Goal: Task Accomplishment & Management: Complete application form

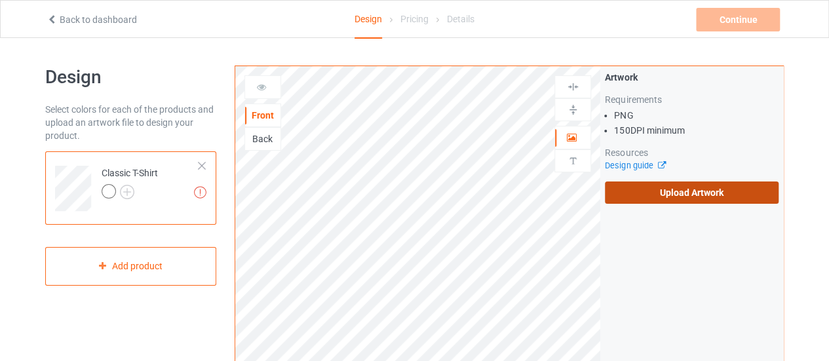
click at [669, 195] on label "Upload Artwork" at bounding box center [692, 193] width 174 height 22
click at [0, 0] on input "Upload Artwork" at bounding box center [0, 0] width 0 height 0
click at [653, 192] on label "Upload Artwork" at bounding box center [692, 193] width 174 height 22
click at [0, 0] on input "Upload Artwork" at bounding box center [0, 0] width 0 height 0
click at [637, 195] on label "Upload Artwork" at bounding box center [692, 193] width 174 height 22
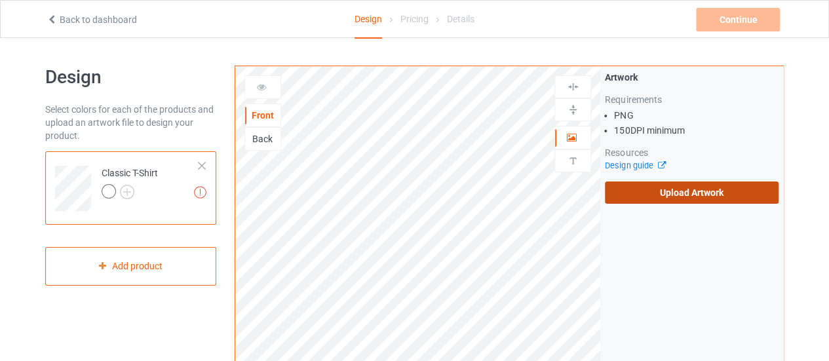
click at [0, 0] on input "Upload Artwork" at bounding box center [0, 0] width 0 height 0
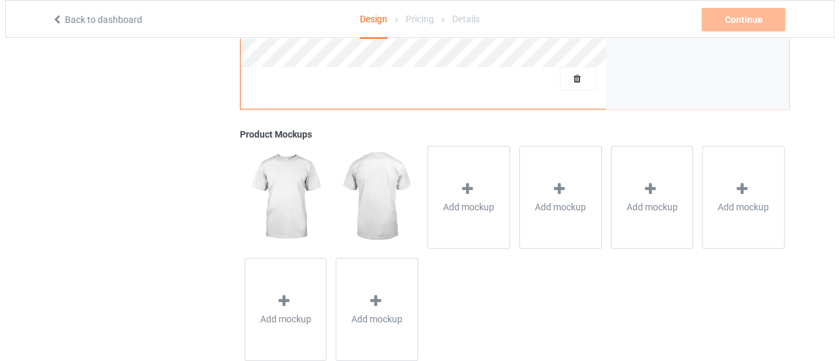
scroll to position [462, 0]
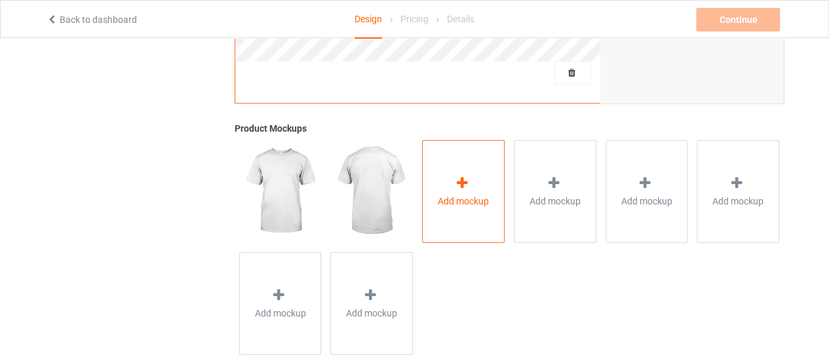
click at [461, 181] on icon at bounding box center [462, 183] width 16 height 14
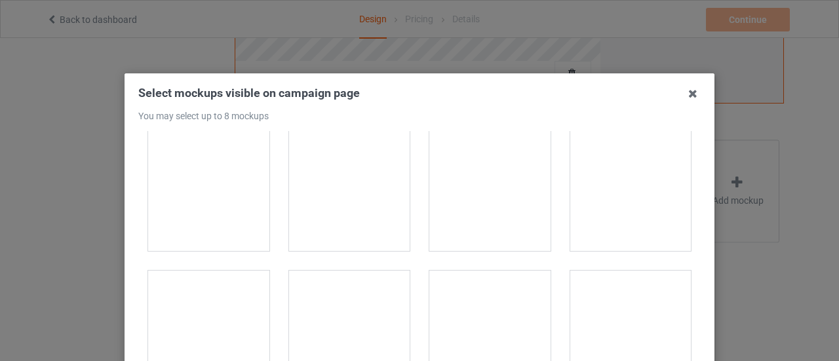
scroll to position [5700, 0]
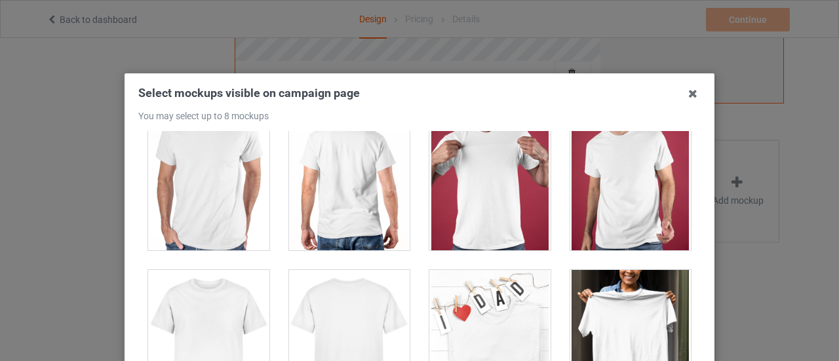
click at [602, 281] on div at bounding box center [630, 343] width 121 height 147
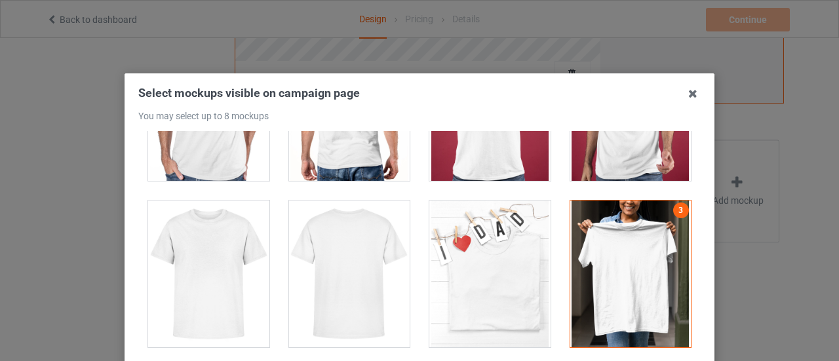
scroll to position [5757, 0]
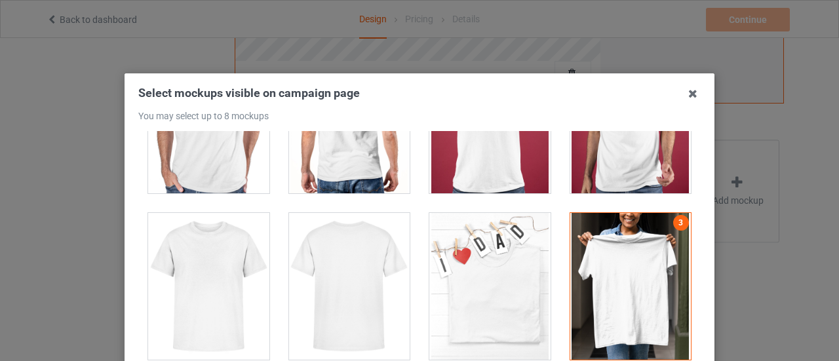
click at [214, 282] on div at bounding box center [208, 286] width 121 height 147
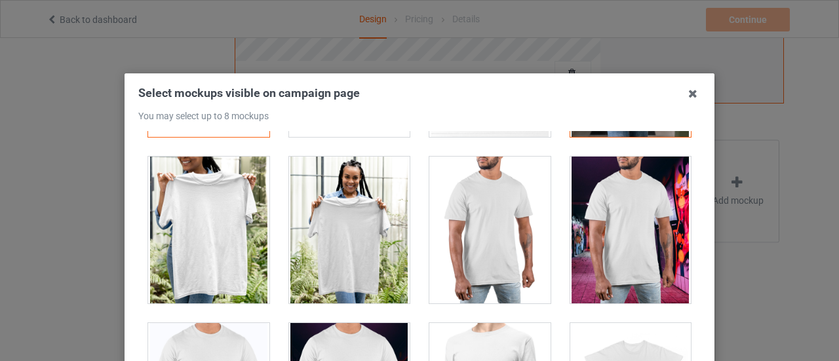
scroll to position [5980, 0]
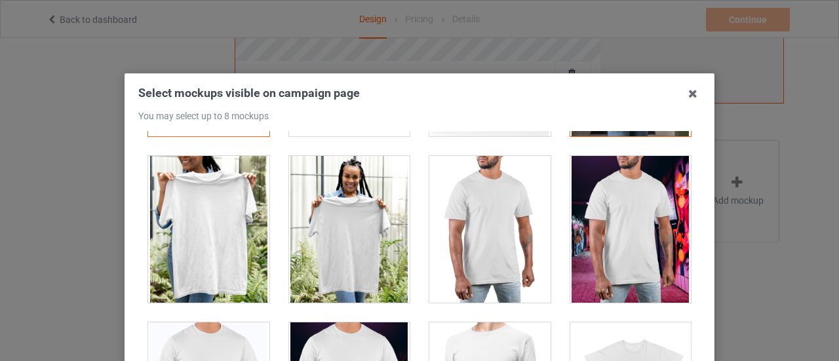
click at [588, 229] on div at bounding box center [630, 229] width 121 height 147
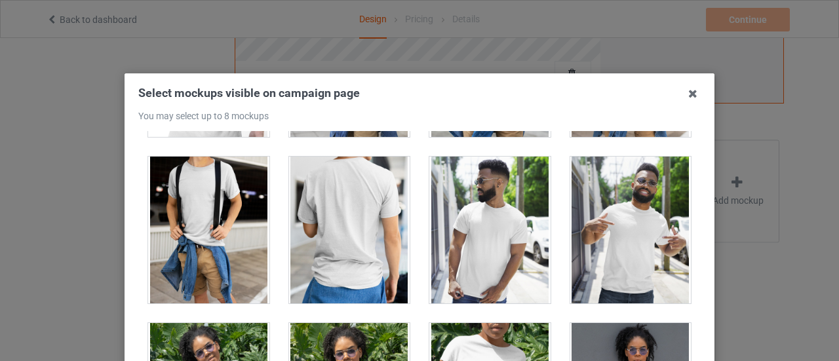
scroll to position [7644, 0]
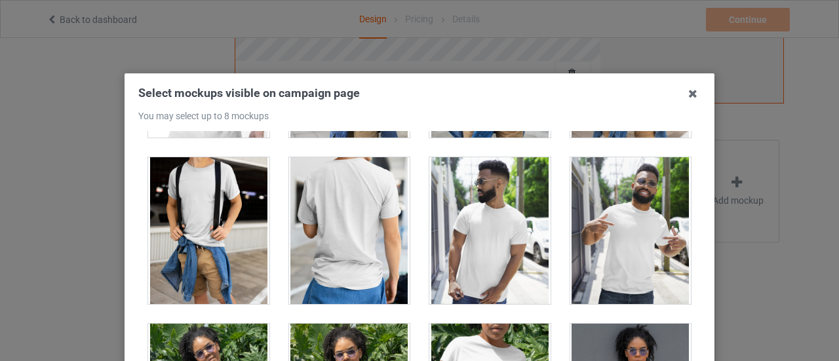
click at [640, 220] on div at bounding box center [630, 230] width 121 height 147
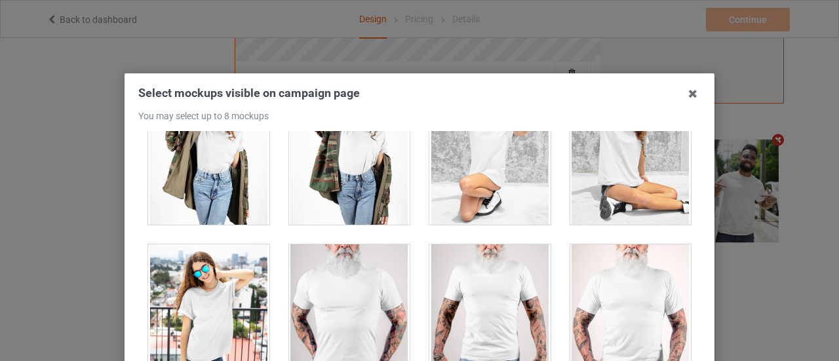
scroll to position [18046, 0]
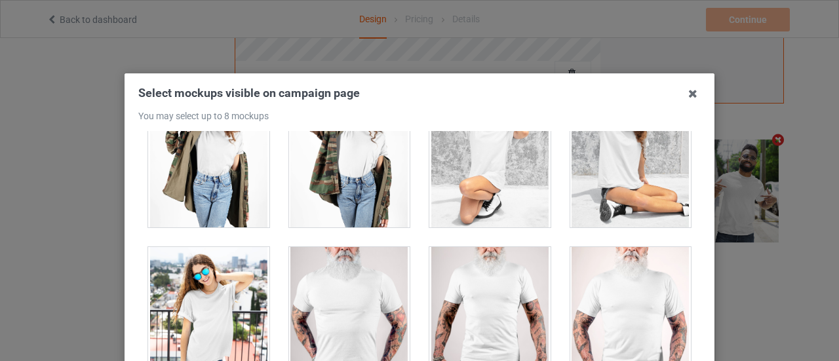
click at [193, 311] on div at bounding box center [208, 320] width 121 height 147
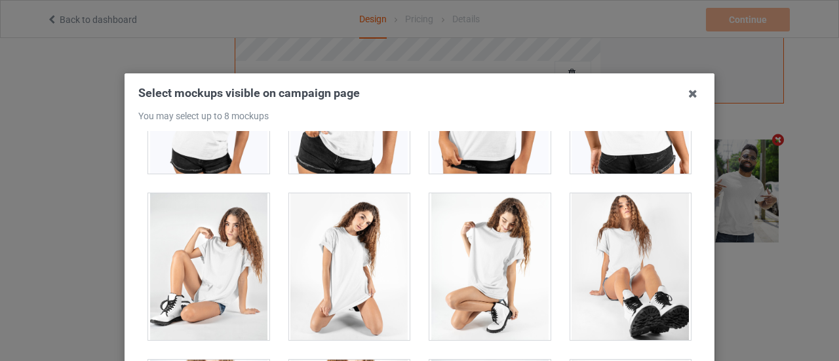
scroll to position [17582, 0]
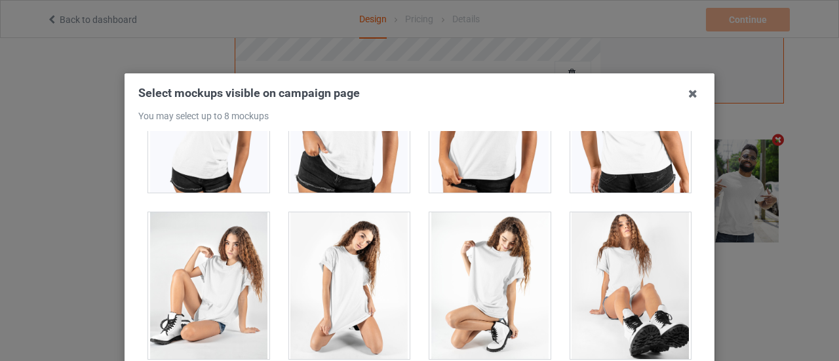
click at [323, 250] on div at bounding box center [349, 285] width 121 height 147
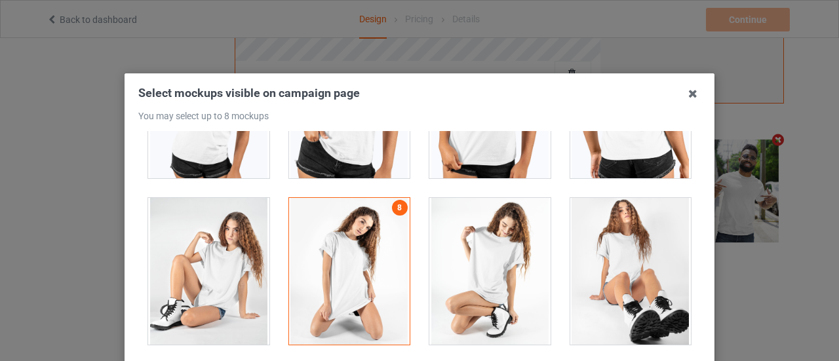
click at [323, 250] on div at bounding box center [349, 271] width 121 height 147
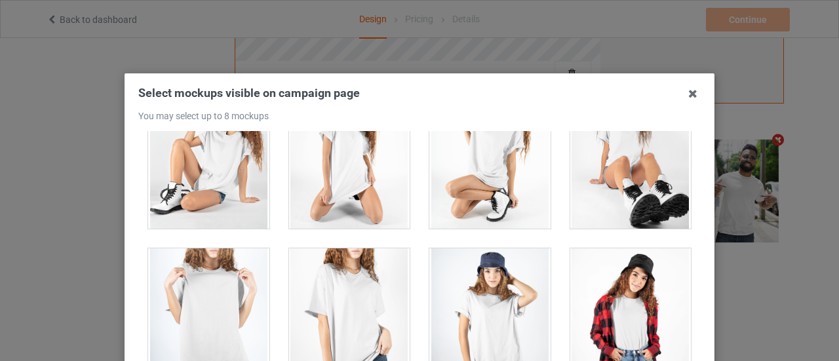
scroll to position [17726, 0]
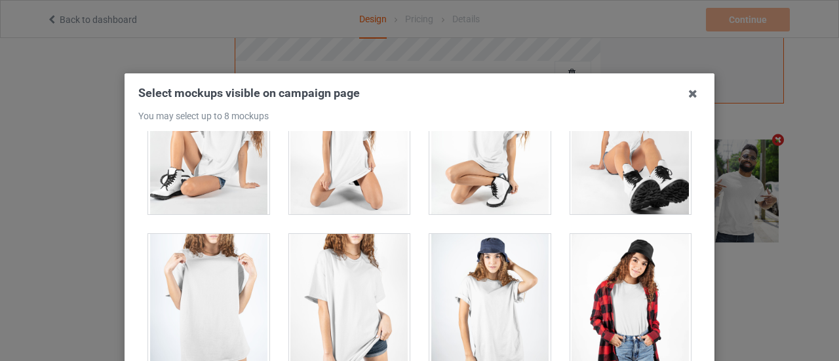
click at [220, 273] on div at bounding box center [208, 307] width 121 height 147
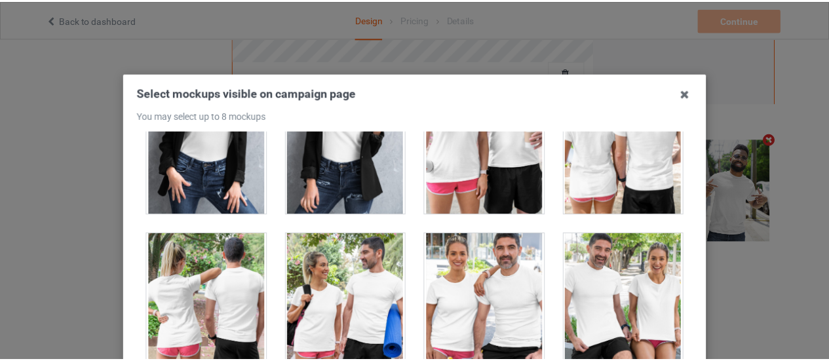
scroll to position [192, 0]
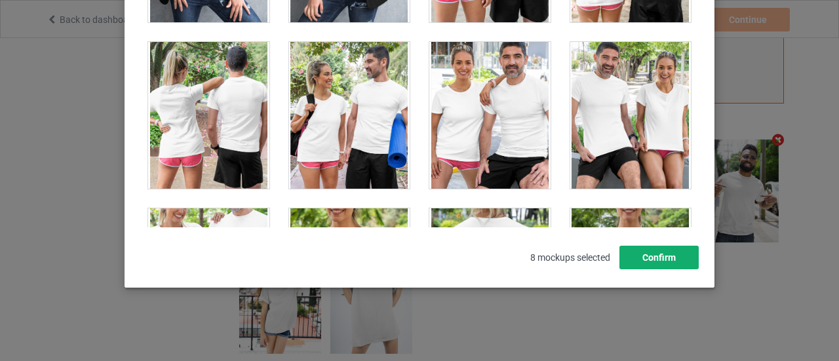
click at [644, 251] on button "Confirm" at bounding box center [659, 258] width 79 height 24
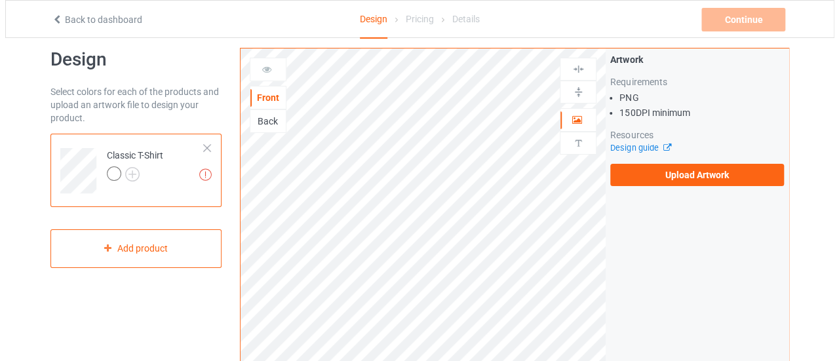
scroll to position [14, 0]
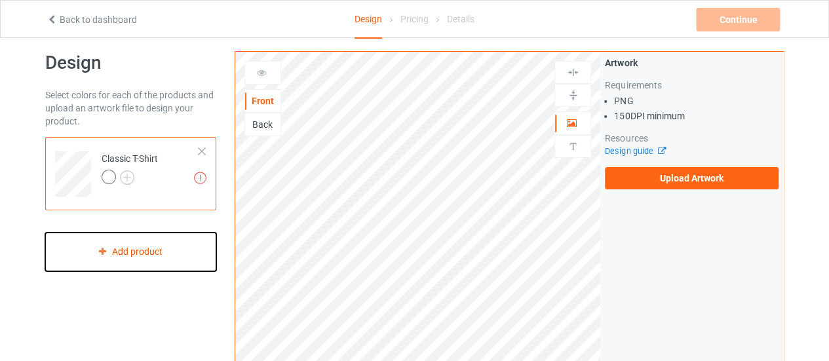
click at [167, 247] on div "Add product" at bounding box center [130, 252] width 171 height 39
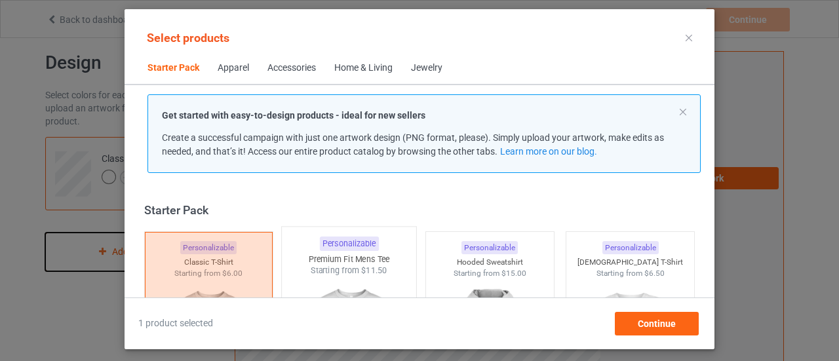
scroll to position [16, 0]
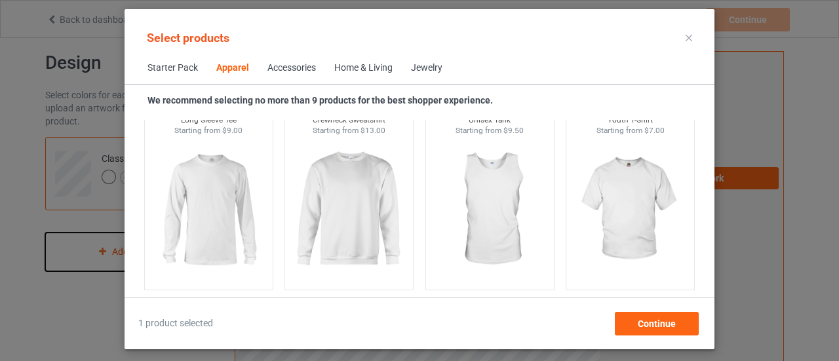
scroll to position [949, 0]
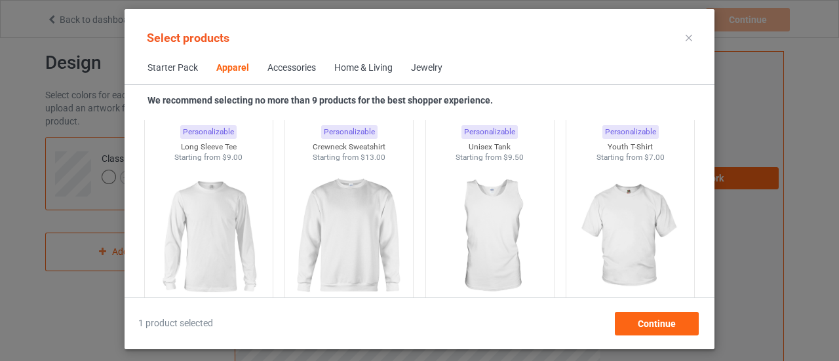
click at [352, 252] on img at bounding box center [348, 236] width 117 height 147
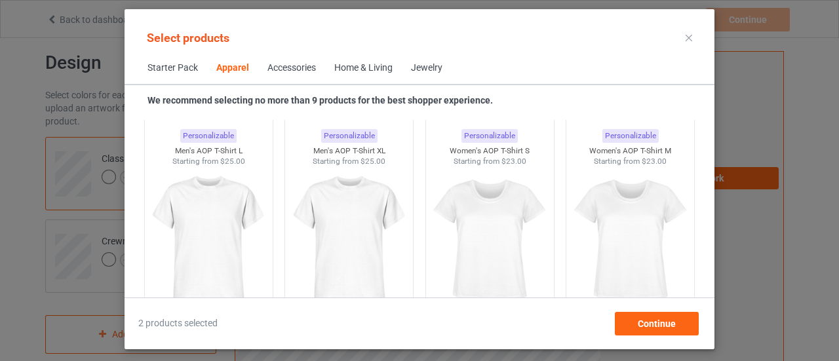
scroll to position [2229, 0]
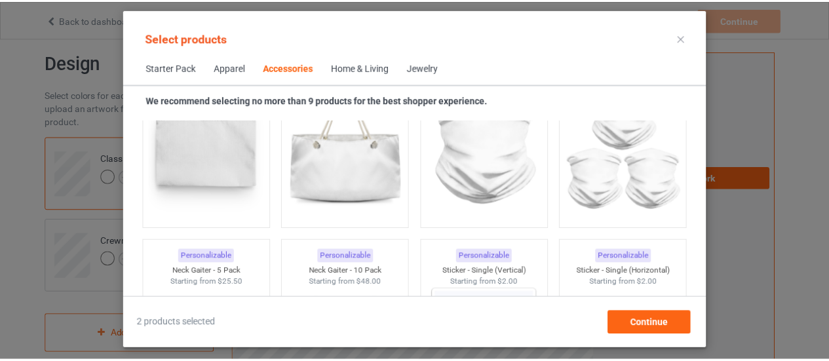
scroll to position [4230, 0]
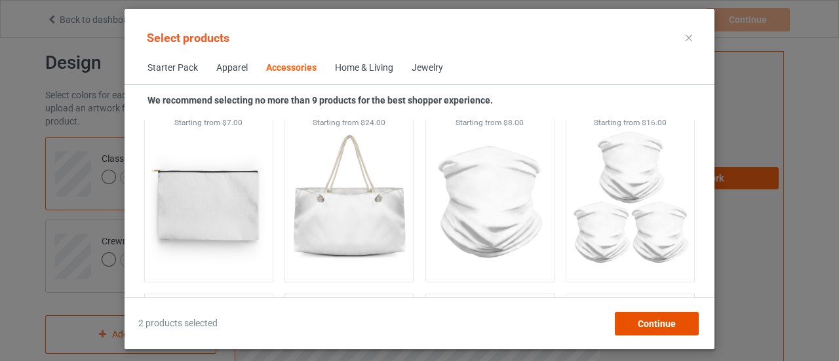
click at [689, 327] on div "Continue" at bounding box center [657, 324] width 84 height 24
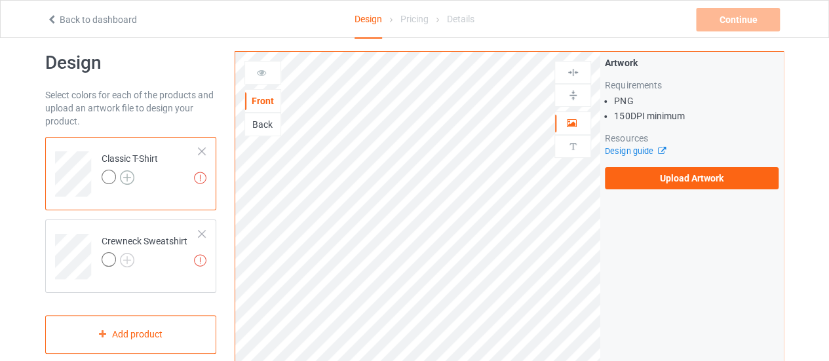
click at [123, 172] on img at bounding box center [127, 177] width 14 height 14
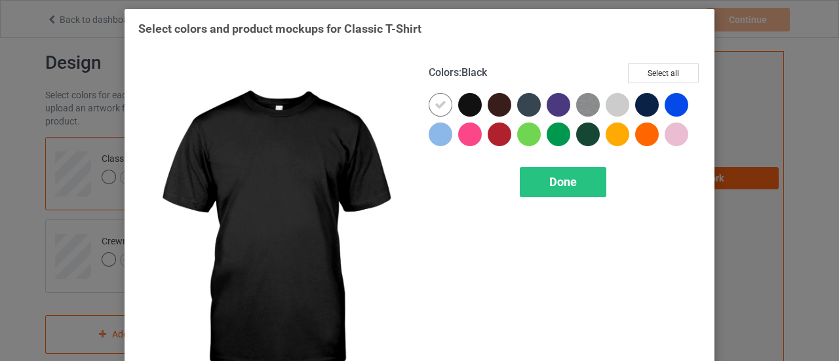
click at [466, 107] on div at bounding box center [470, 105] width 24 height 24
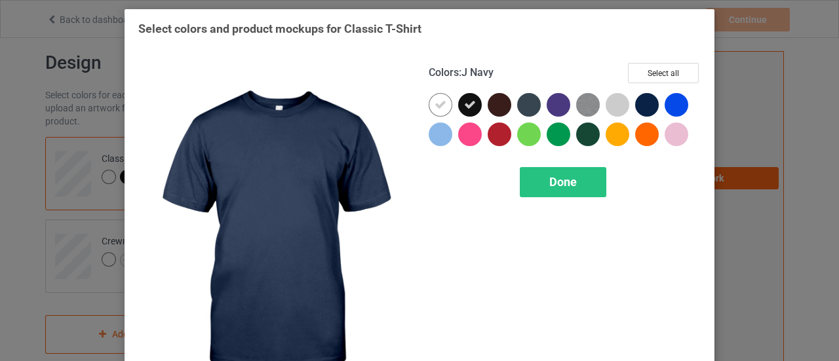
drag, startPoint x: 645, startPoint y: 105, endPoint x: 645, endPoint y: 121, distance: 16.4
click at [645, 121] on div at bounding box center [650, 108] width 30 height 30
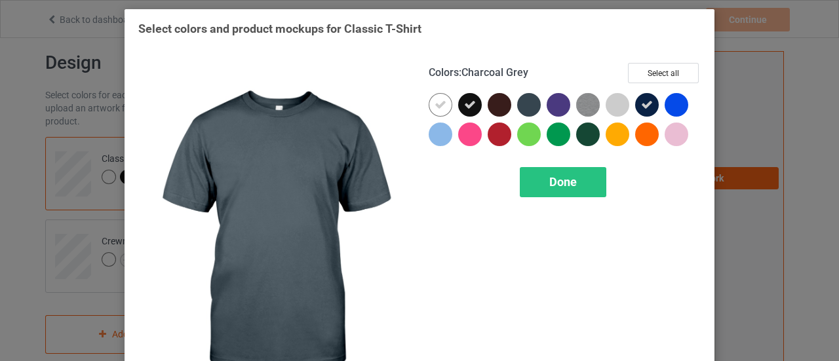
click at [523, 102] on div at bounding box center [529, 105] width 24 height 24
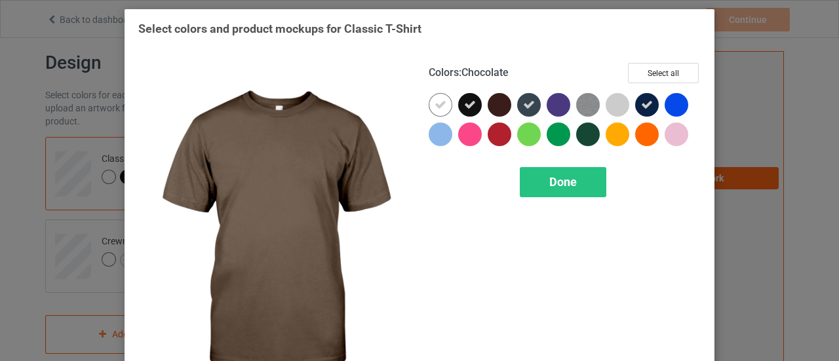
drag, startPoint x: 485, startPoint y: 102, endPoint x: 492, endPoint y: 102, distance: 7.2
click at [490, 102] on div at bounding box center [500, 105] width 24 height 24
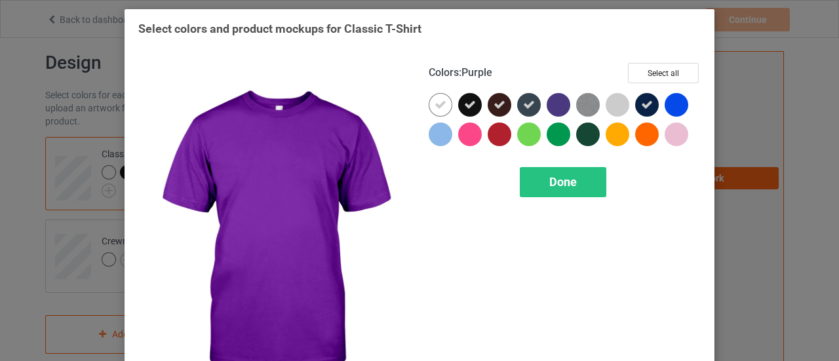
drag, startPoint x: 553, startPoint y: 106, endPoint x: 418, endPoint y: 94, distance: 135.6
click at [549, 106] on div at bounding box center [559, 105] width 24 height 24
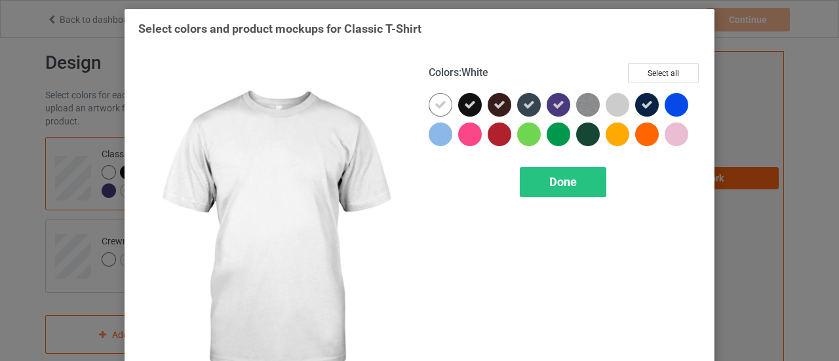
drag, startPoint x: 435, startPoint y: 102, endPoint x: 568, endPoint y: 156, distance: 142.9
click at [437, 104] on icon at bounding box center [441, 105] width 12 height 12
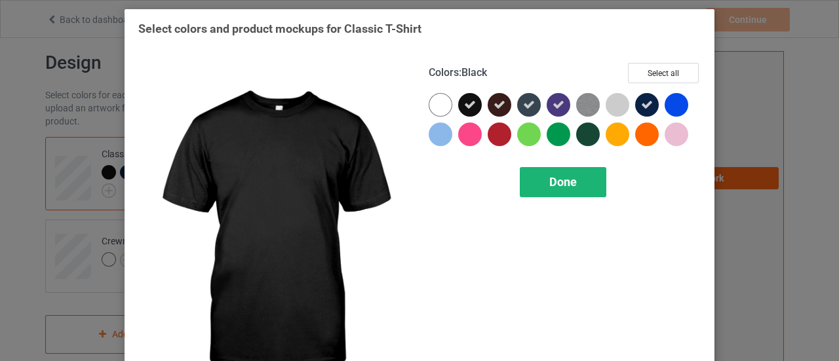
click at [549, 184] on span "Done" at bounding box center [563, 182] width 28 height 14
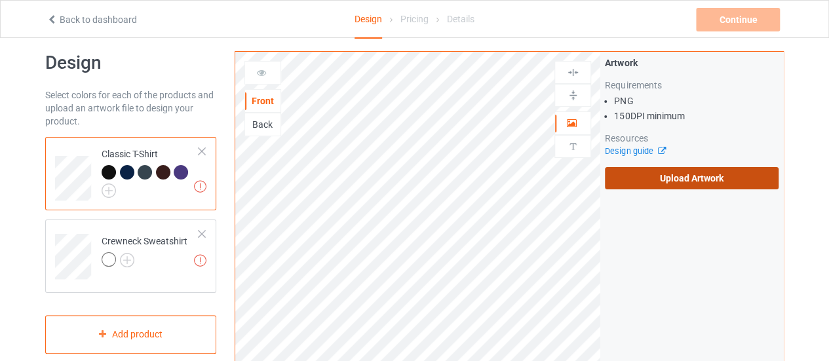
click at [717, 178] on label "Upload Artwork" at bounding box center [692, 178] width 174 height 22
click at [0, 0] on input "Upload Artwork" at bounding box center [0, 0] width 0 height 0
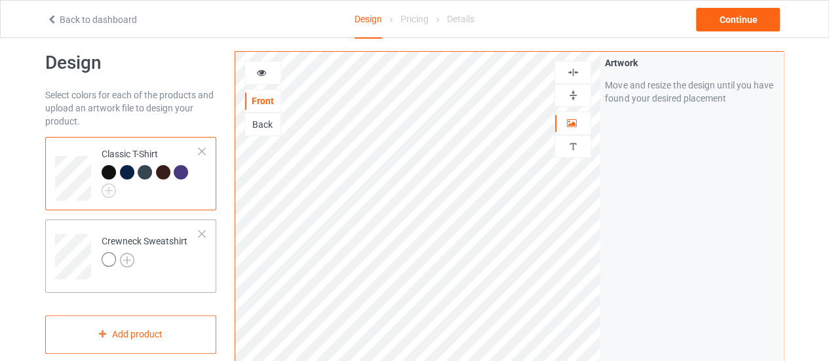
click at [129, 258] on img at bounding box center [127, 260] width 14 height 14
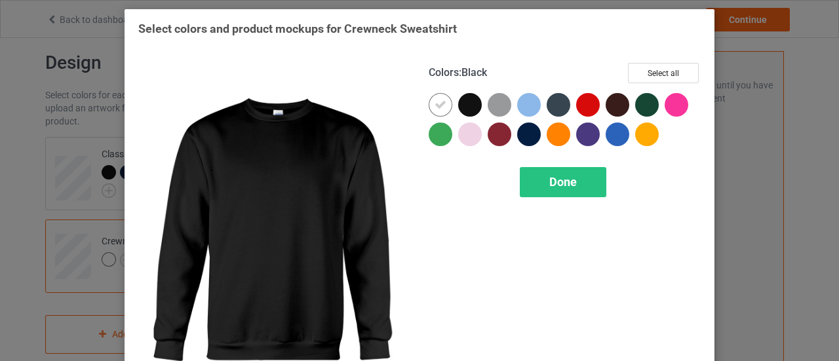
drag, startPoint x: 471, startPoint y: 104, endPoint x: 517, endPoint y: 116, distance: 47.6
click at [472, 104] on div at bounding box center [470, 105] width 24 height 24
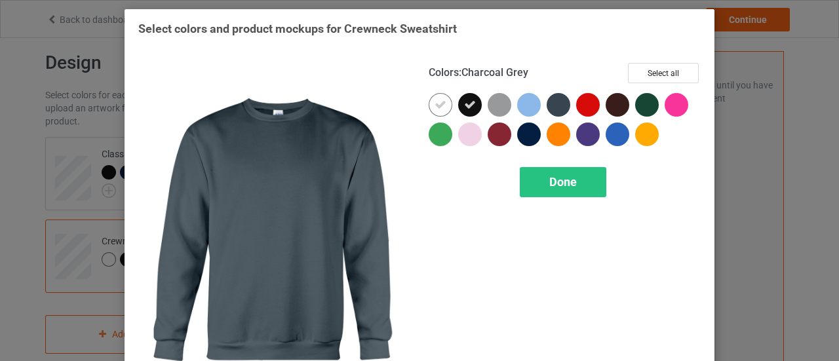
click at [555, 106] on div at bounding box center [559, 105] width 24 height 24
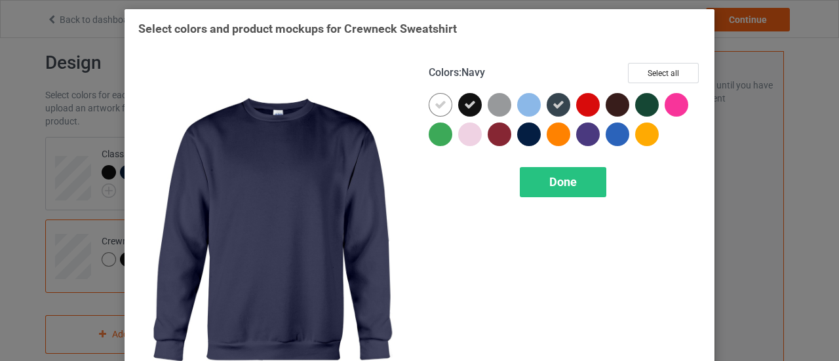
drag, startPoint x: 526, startPoint y: 134, endPoint x: 572, endPoint y: 136, distance: 45.3
click at [528, 134] on div at bounding box center [529, 135] width 24 height 24
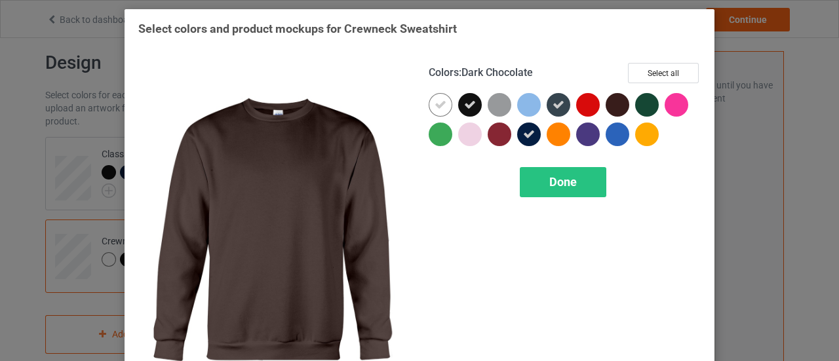
drag, startPoint x: 614, startPoint y: 104, endPoint x: 596, endPoint y: 124, distance: 27.0
click at [613, 107] on div at bounding box center [618, 105] width 24 height 24
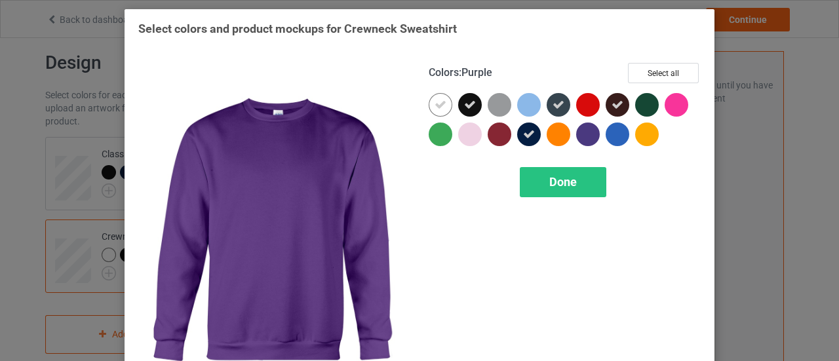
drag, startPoint x: 580, startPoint y: 133, endPoint x: 606, endPoint y: 138, distance: 26.7
click at [586, 134] on div at bounding box center [588, 135] width 24 height 24
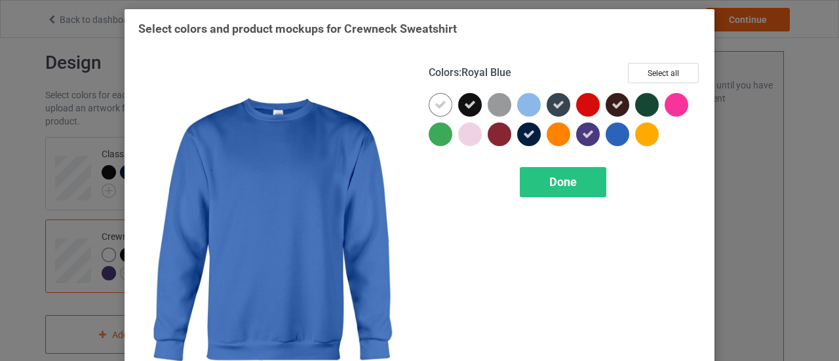
drag, startPoint x: 606, startPoint y: 138, endPoint x: 499, endPoint y: 109, distance: 111.3
click at [599, 138] on div at bounding box center [565, 122] width 272 height 59
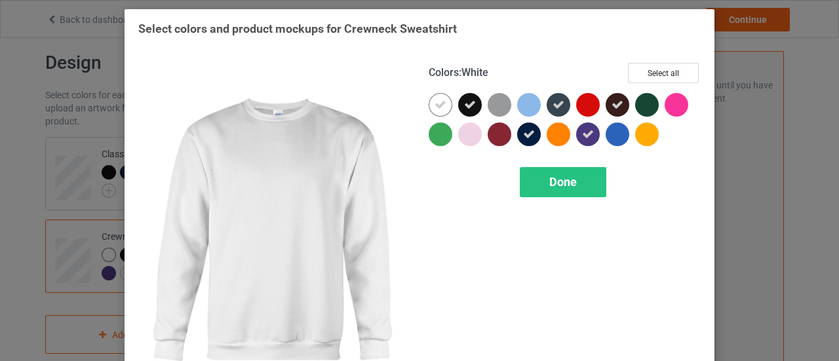
click at [445, 102] on div at bounding box center [441, 105] width 24 height 24
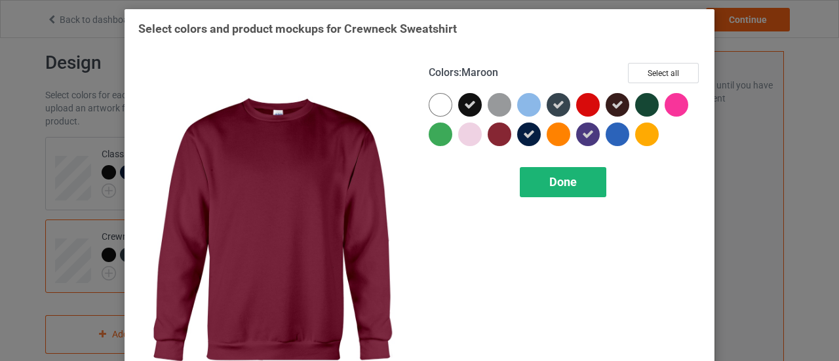
click at [549, 180] on span "Done" at bounding box center [563, 182] width 28 height 14
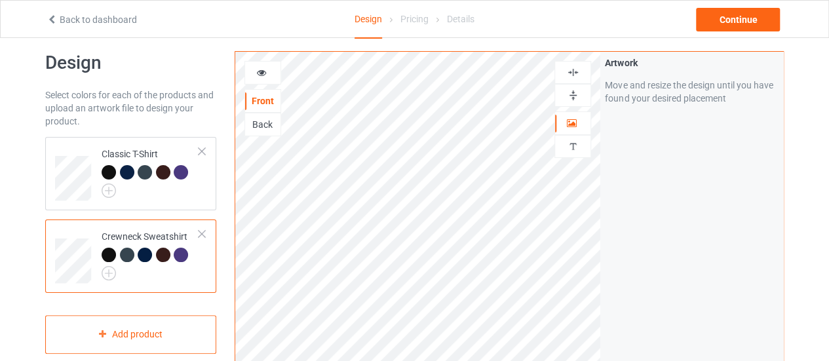
drag, startPoint x: 818, startPoint y: 144, endPoint x: 827, endPoint y: 177, distance: 34.7
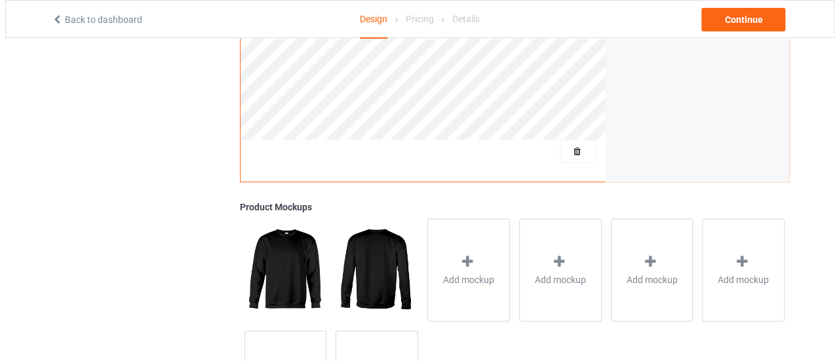
scroll to position [412, 0]
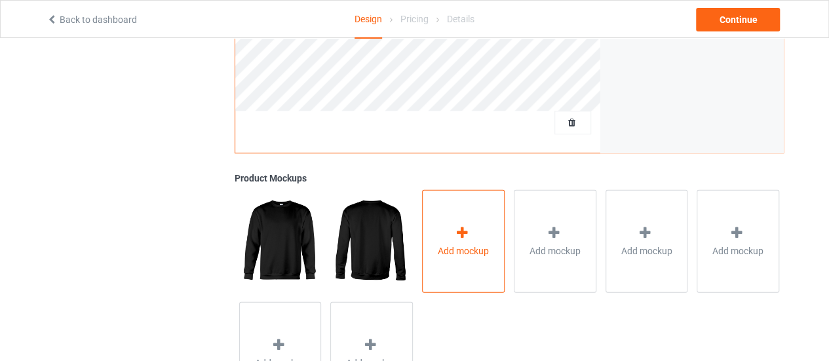
click at [450, 277] on div "Add mockup" at bounding box center [463, 240] width 83 height 103
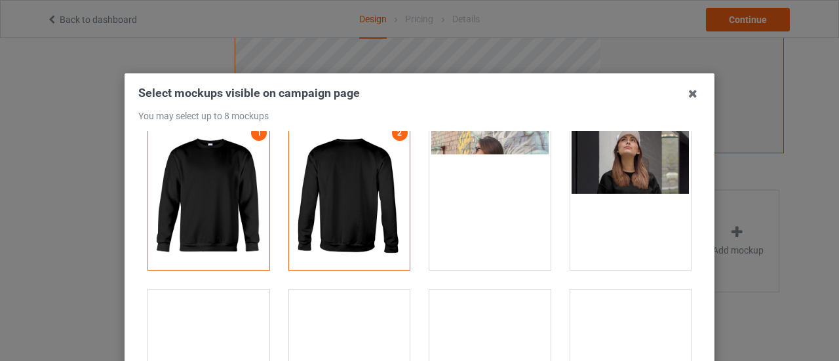
scroll to position [17, 0]
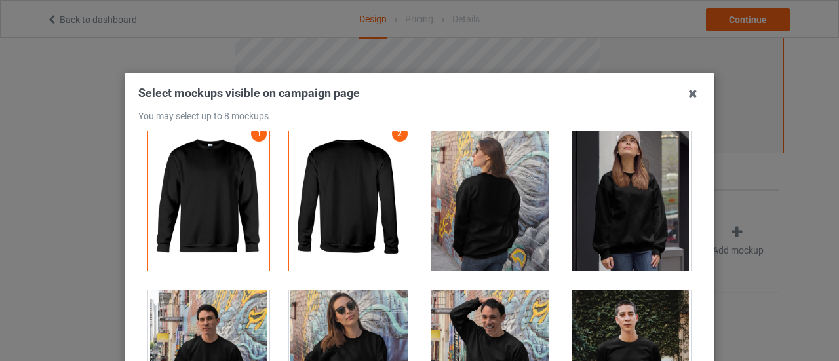
click at [599, 205] on div at bounding box center [630, 197] width 121 height 147
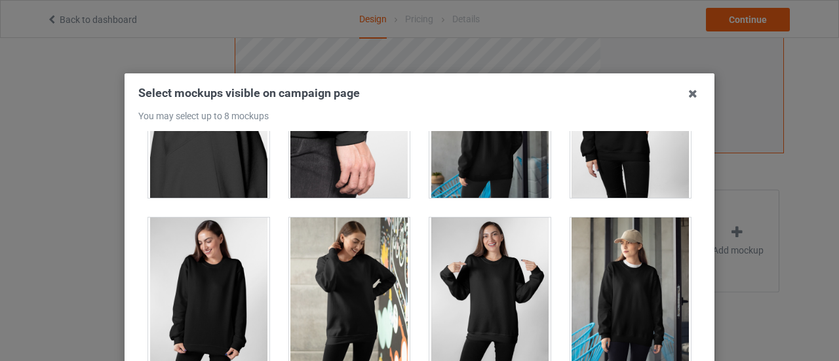
scroll to position [976, 0]
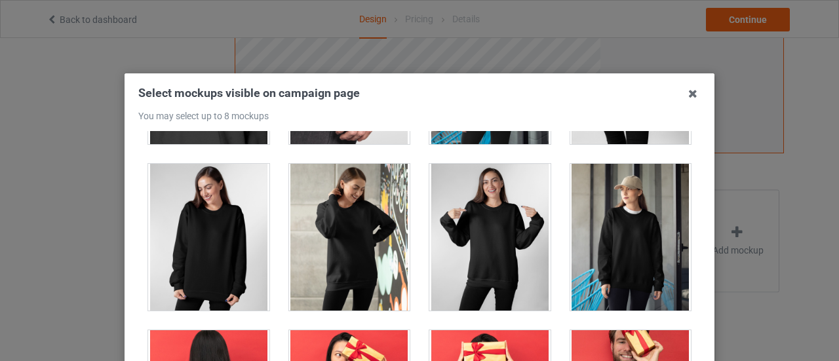
click at [472, 233] on div at bounding box center [489, 237] width 121 height 147
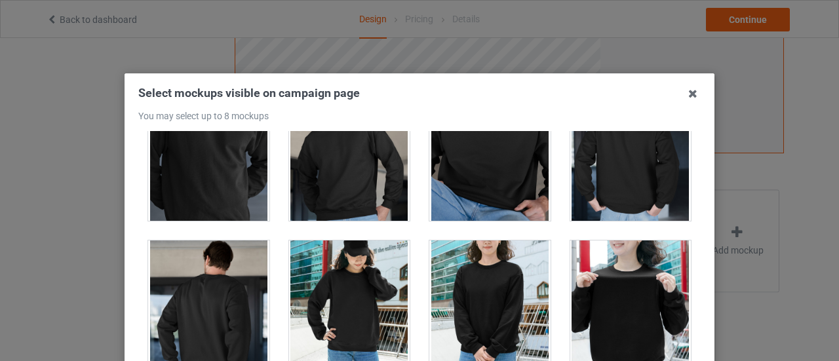
scroll to position [3442, 0]
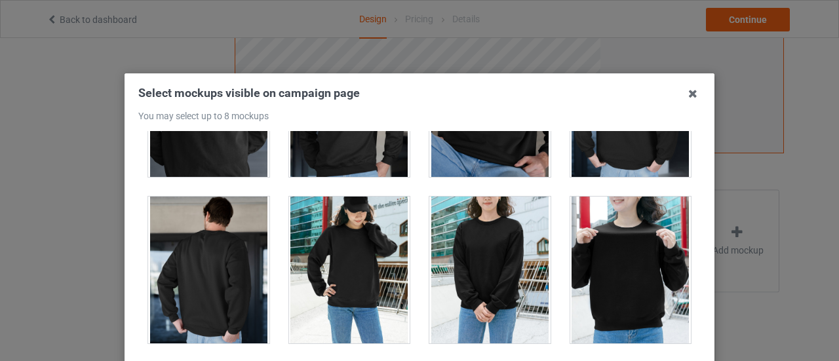
click at [602, 236] on div at bounding box center [630, 270] width 121 height 147
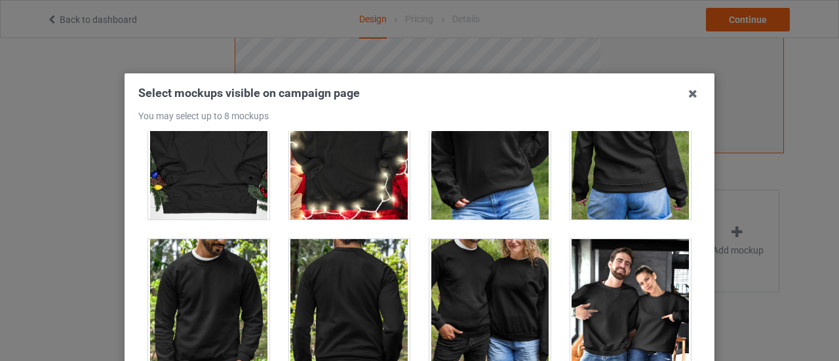
scroll to position [6067, 0]
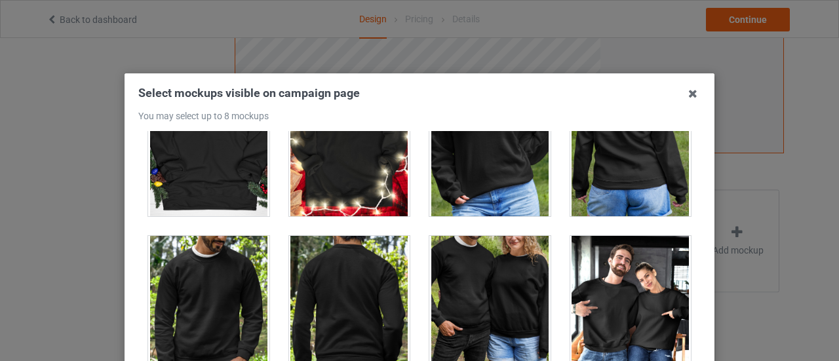
click at [604, 287] on div at bounding box center [630, 309] width 121 height 147
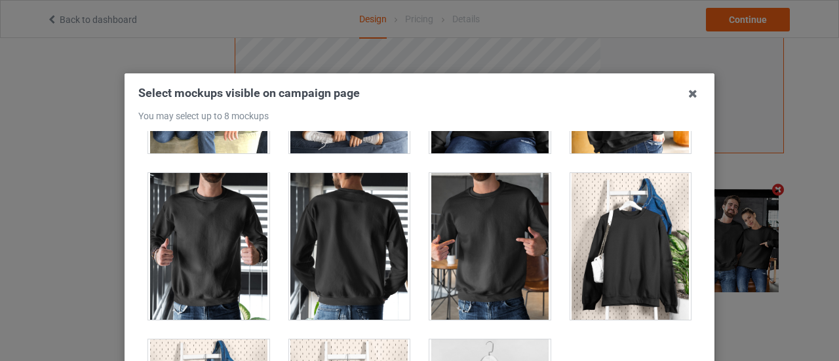
scroll to position [6467, 0]
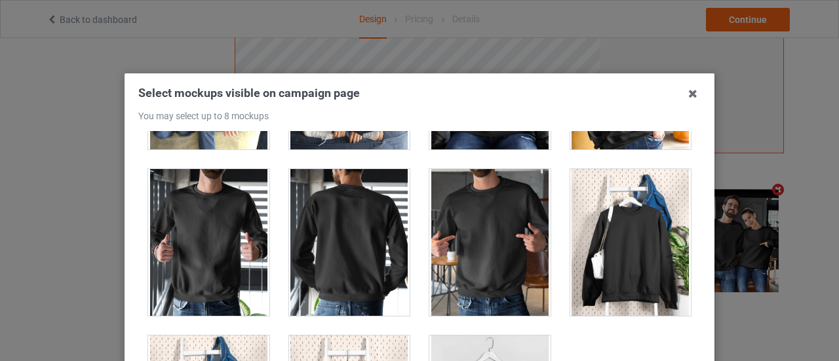
click at [233, 266] on div at bounding box center [208, 242] width 121 height 147
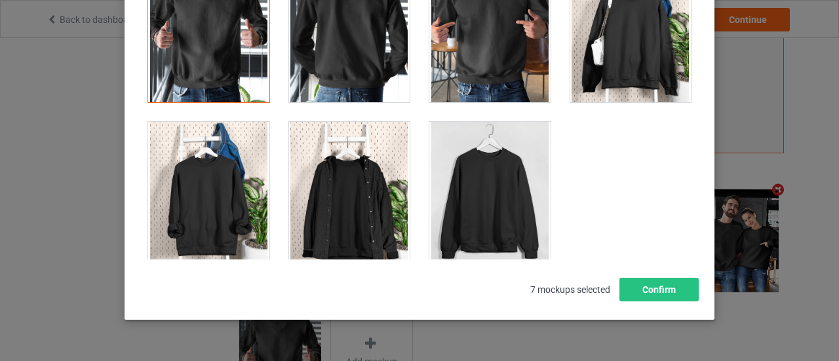
scroll to position [161, 0]
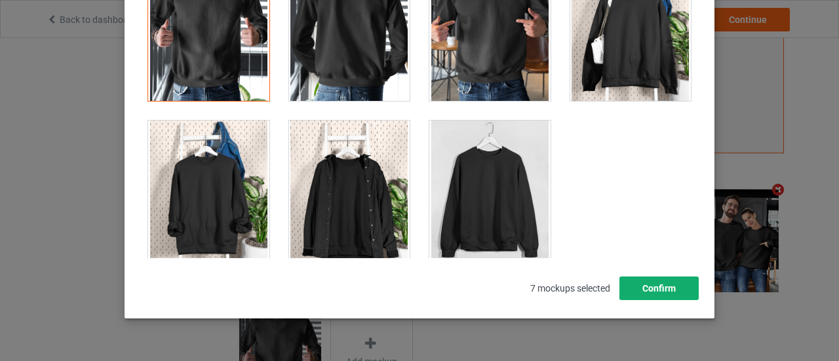
click at [656, 293] on button "Confirm" at bounding box center [659, 289] width 79 height 24
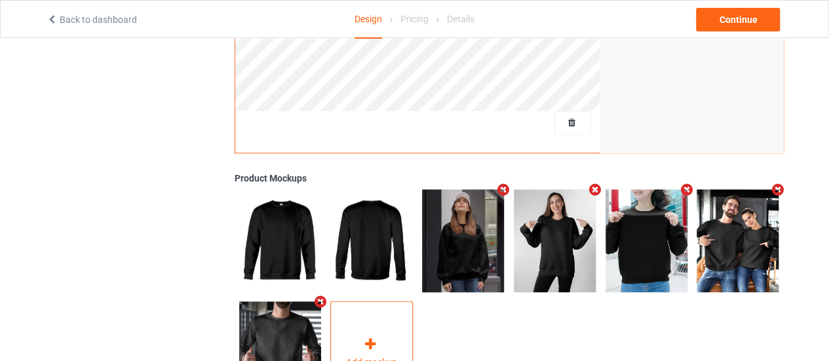
click at [359, 318] on div "Add mockup" at bounding box center [371, 353] width 83 height 103
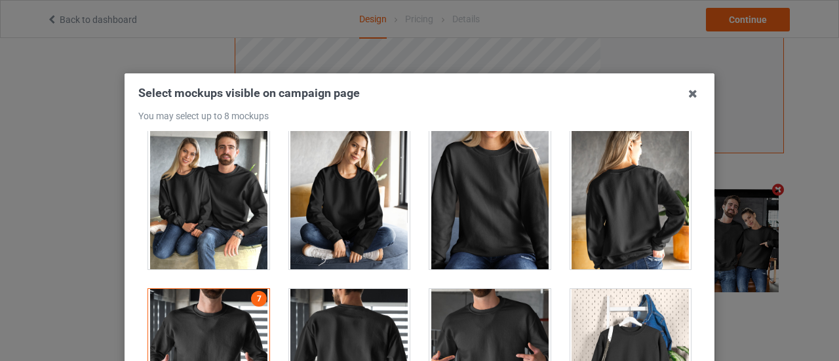
scroll to position [6521, 0]
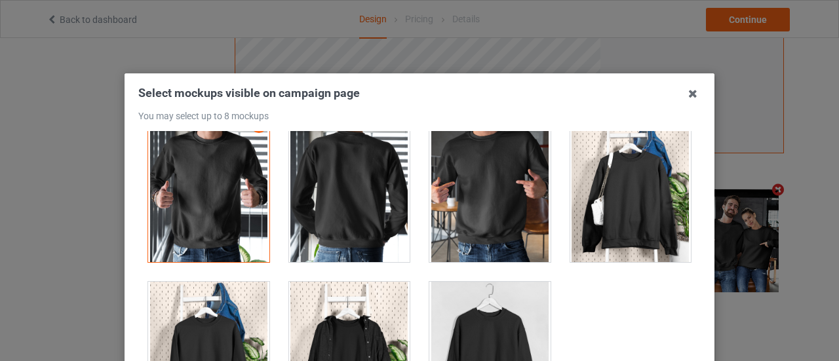
click at [475, 316] on div at bounding box center [489, 355] width 121 height 147
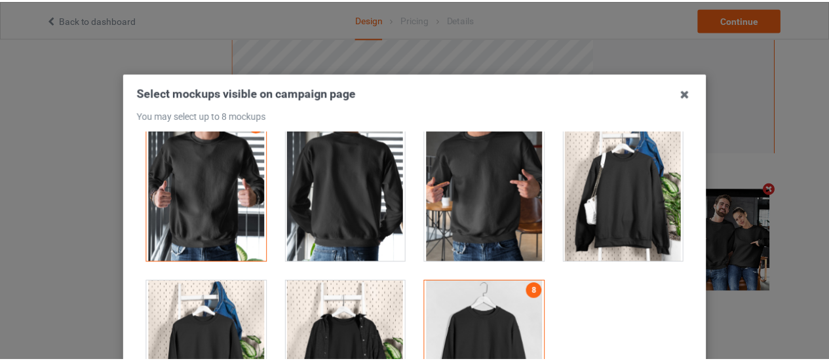
scroll to position [192, 0]
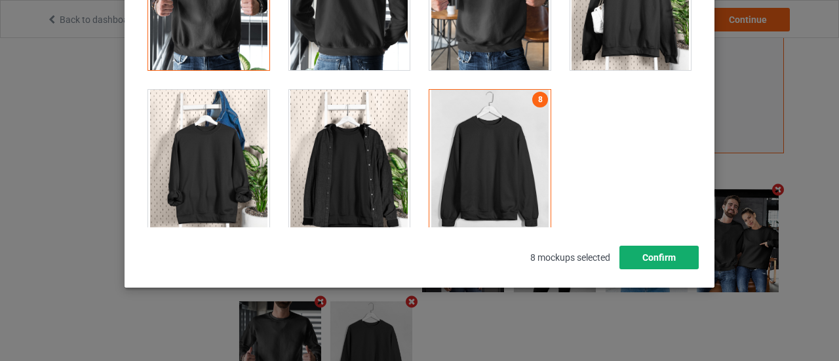
click at [669, 262] on button "Confirm" at bounding box center [659, 258] width 79 height 24
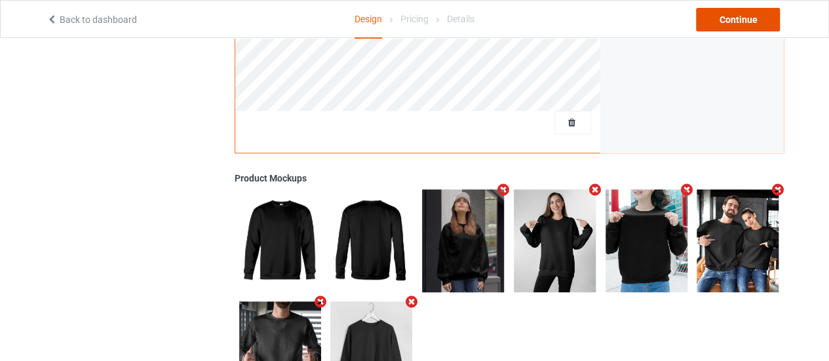
click at [721, 24] on div "Continue" at bounding box center [738, 20] width 84 height 24
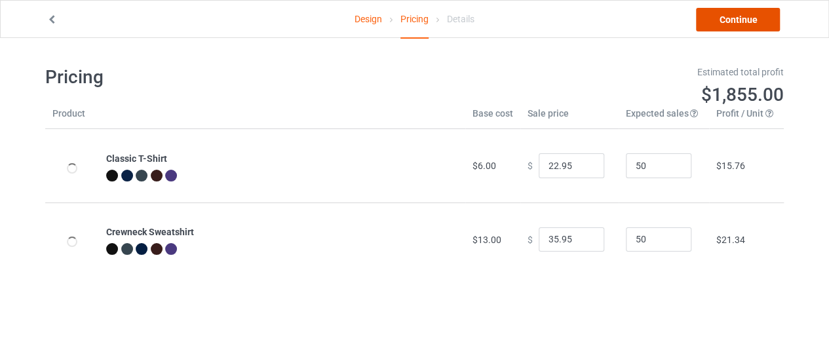
click at [729, 21] on link "Continue" at bounding box center [738, 20] width 84 height 24
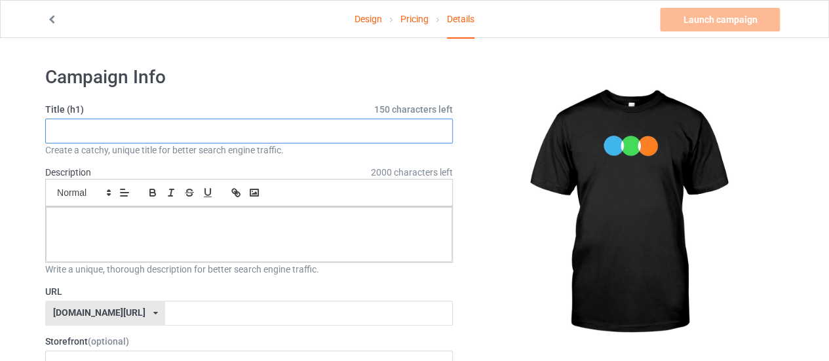
click at [236, 127] on input "text" at bounding box center [249, 131] width 408 height 25
type input "NUHU"
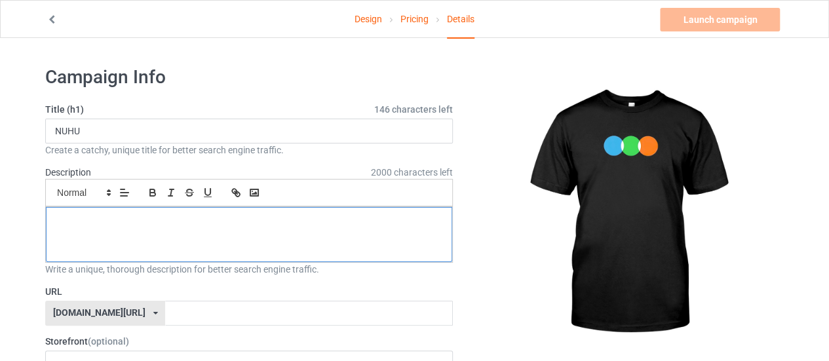
click at [245, 241] on div at bounding box center [249, 234] width 407 height 55
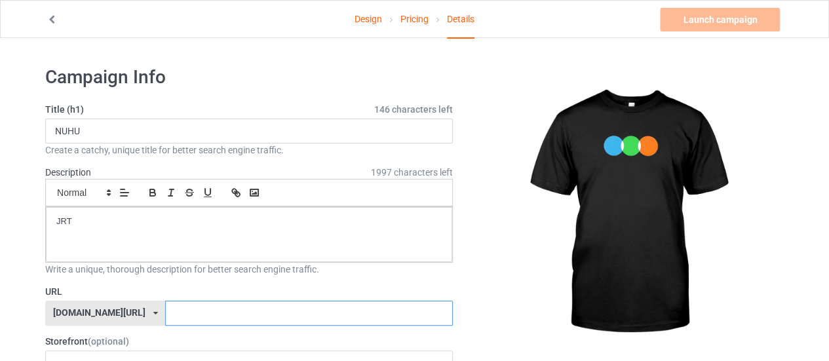
click at [262, 313] on input "text" at bounding box center [308, 313] width 287 height 25
type input "JHUTH4T4"
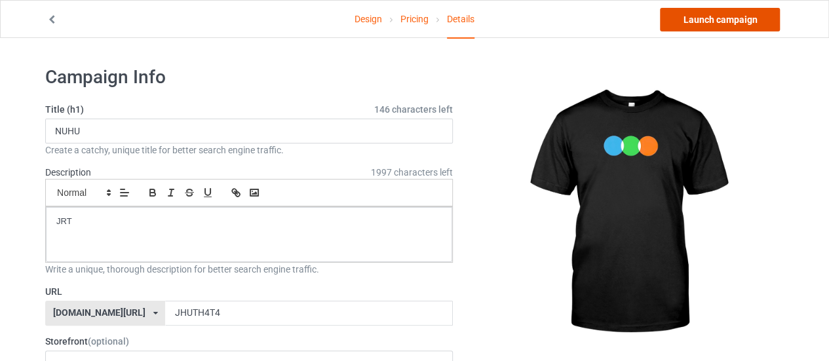
click at [766, 28] on link "Launch campaign" at bounding box center [720, 20] width 120 height 24
